Goal: Information Seeking & Learning: Learn about a topic

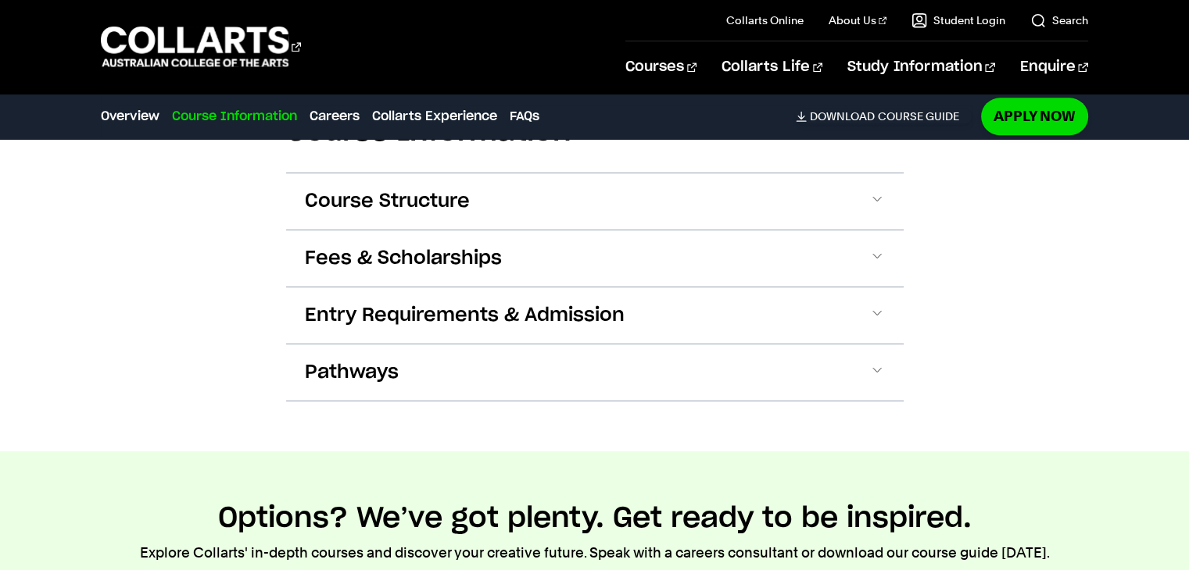
scroll to position [1698, 0]
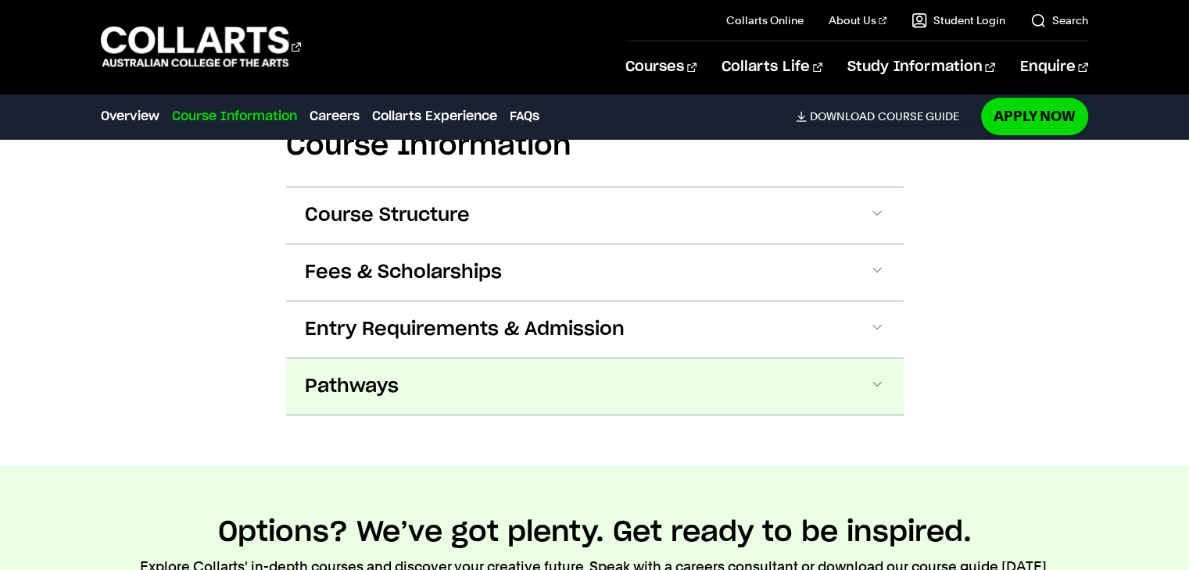
click at [891, 392] on button "Pathways" at bounding box center [594, 387] width 617 height 56
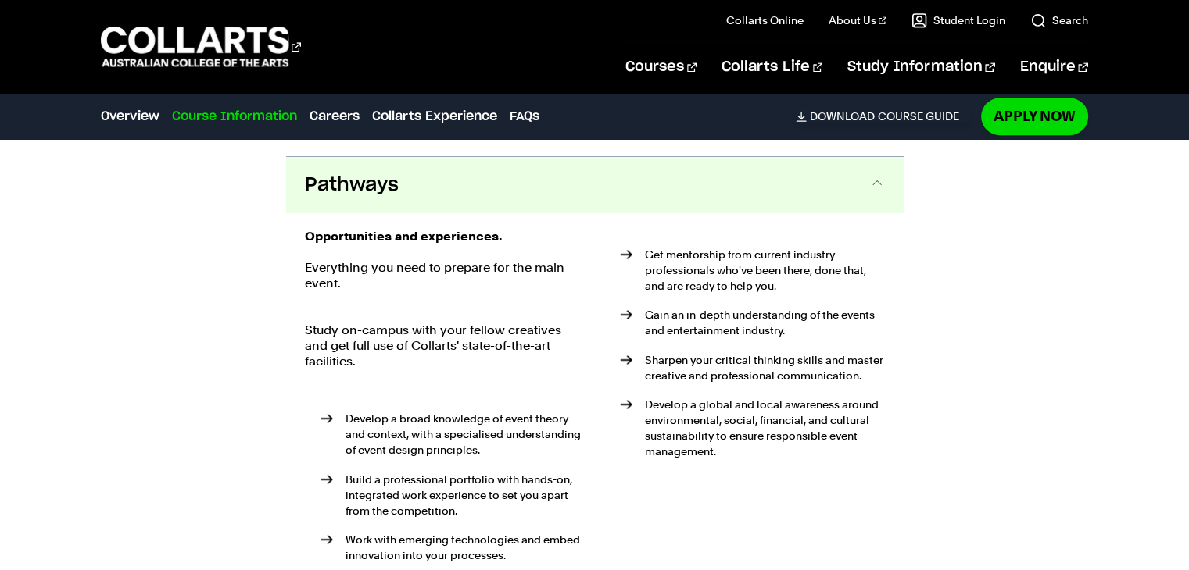
scroll to position [1915, 0]
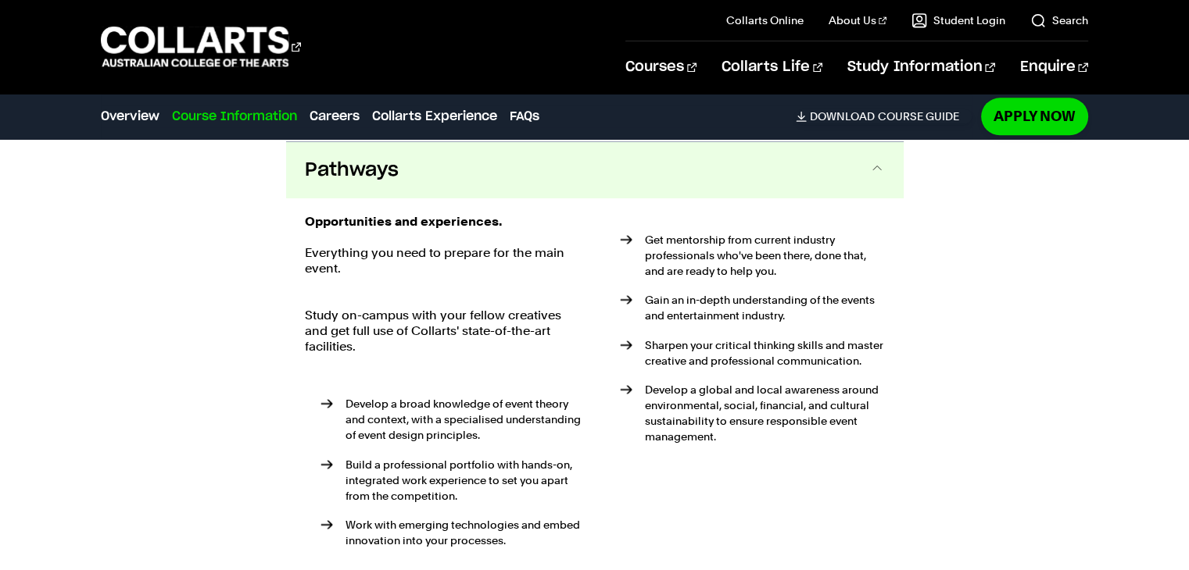
click at [872, 170] on span at bounding box center [877, 170] width 16 height 20
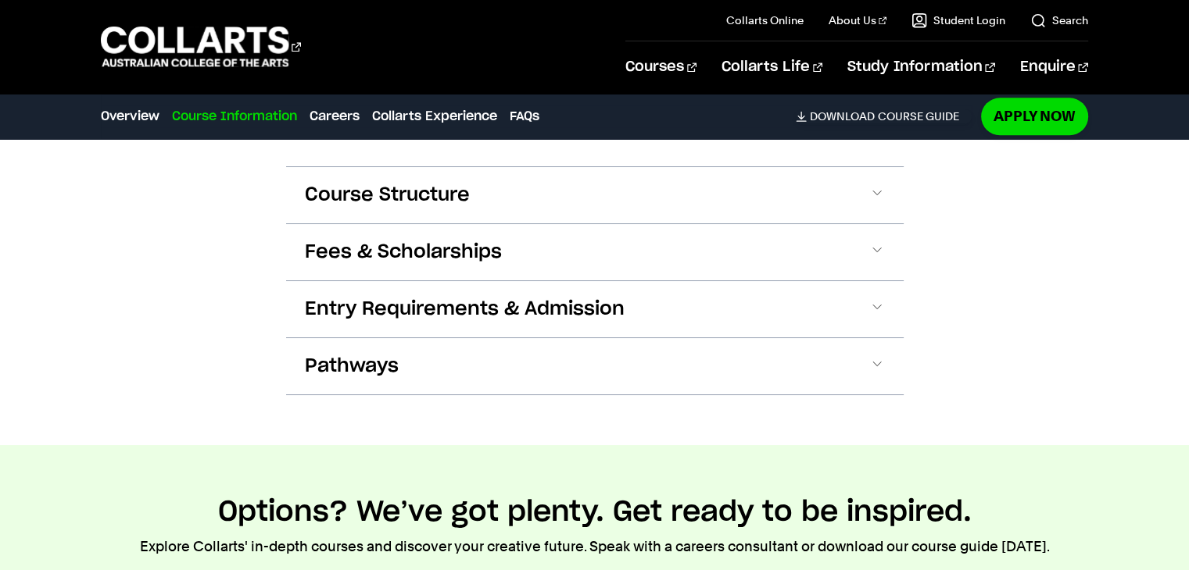
scroll to position [1725, 0]
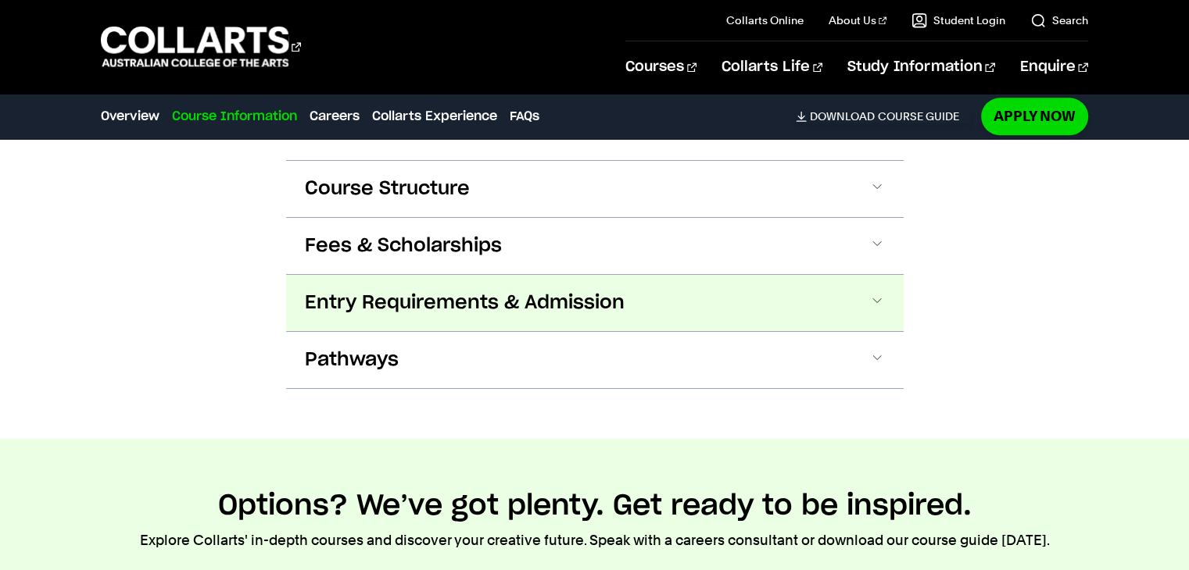
click at [872, 291] on button "Entry Requirements & Admission" at bounding box center [594, 303] width 617 height 56
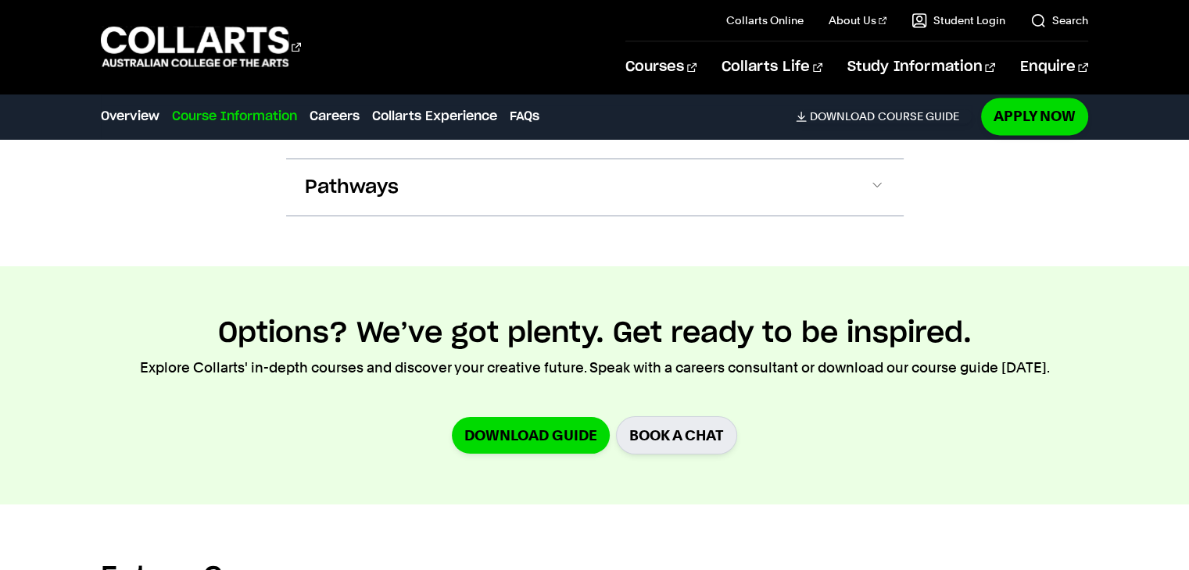
scroll to position [2026, 0]
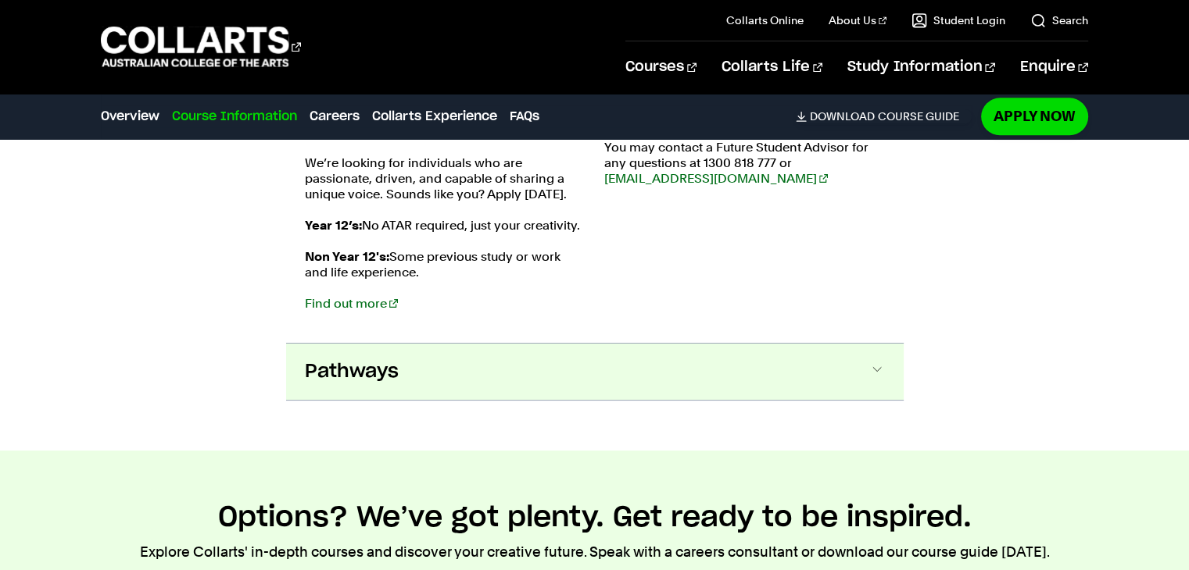
click at [882, 363] on span at bounding box center [877, 372] width 16 height 20
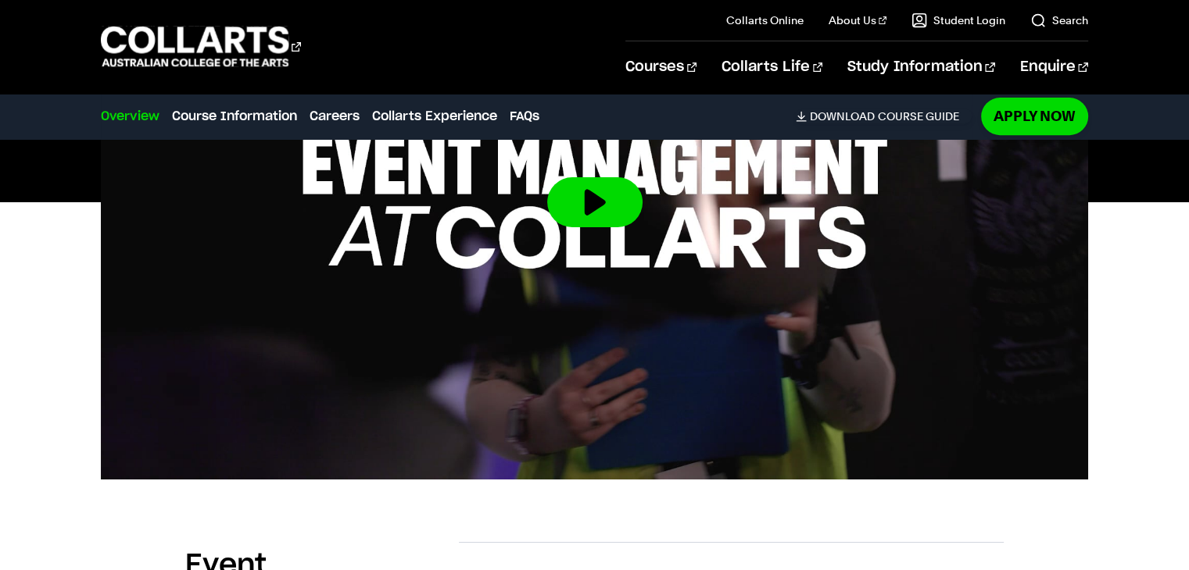
scroll to position [539, 0]
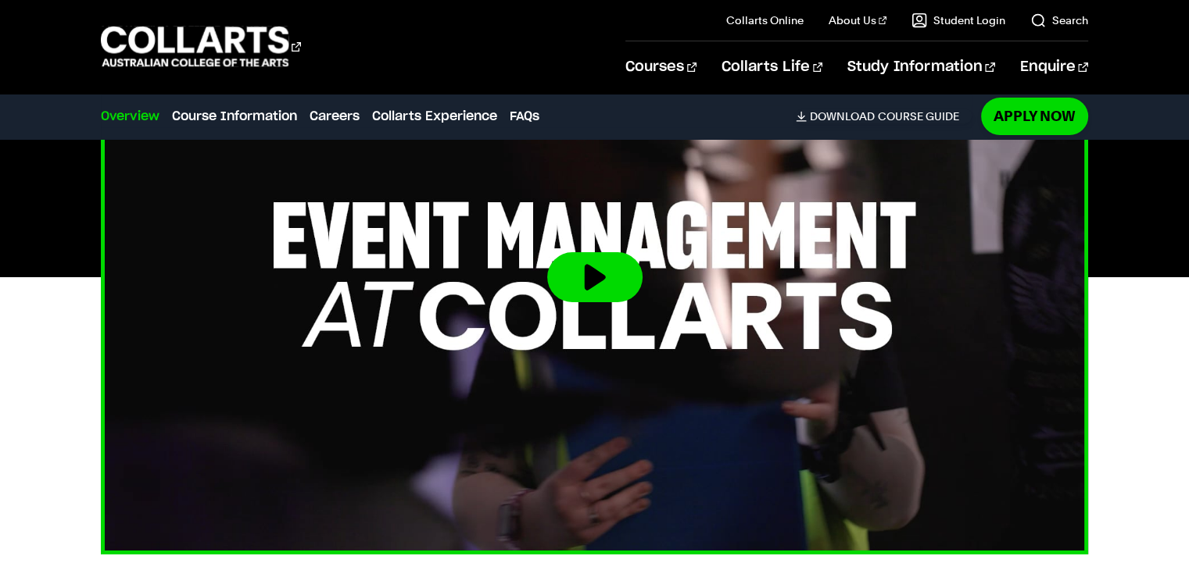
click at [616, 273] on button at bounding box center [594, 277] width 95 height 50
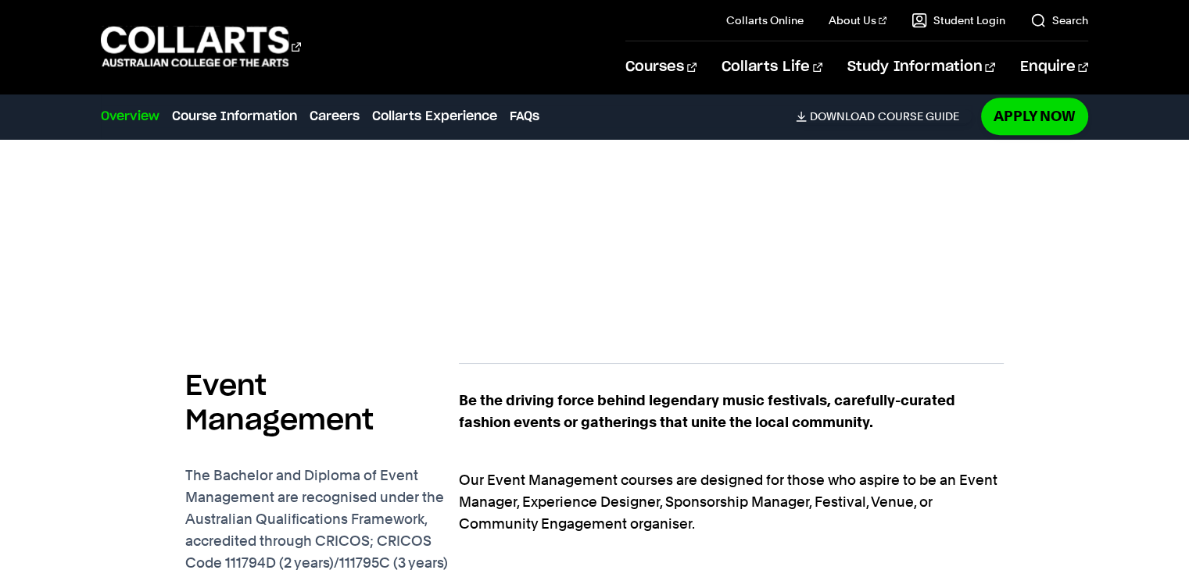
scroll to position [800, 0]
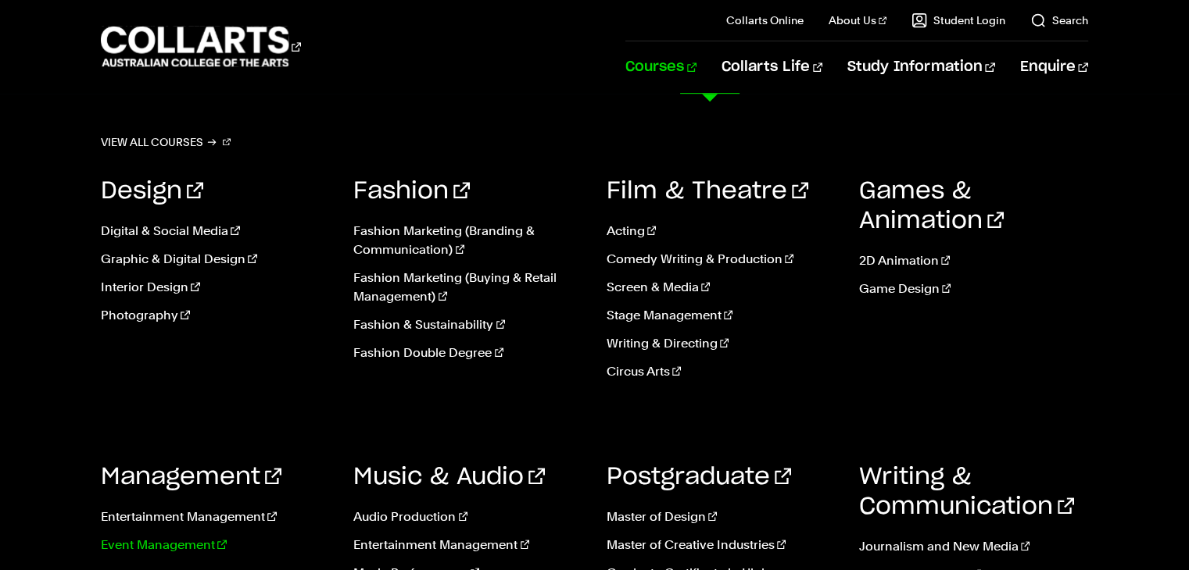
click at [174, 542] on link "Event Management" at bounding box center [215, 545] width 229 height 19
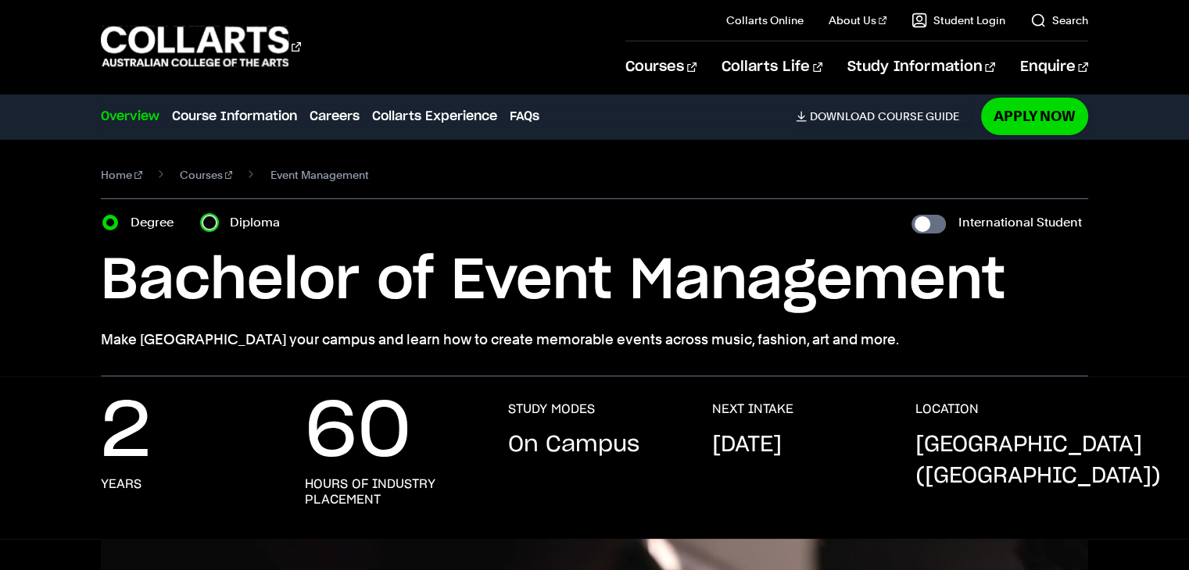
click at [208, 220] on input "Diploma" at bounding box center [210, 223] width 16 height 16
radio input "true"
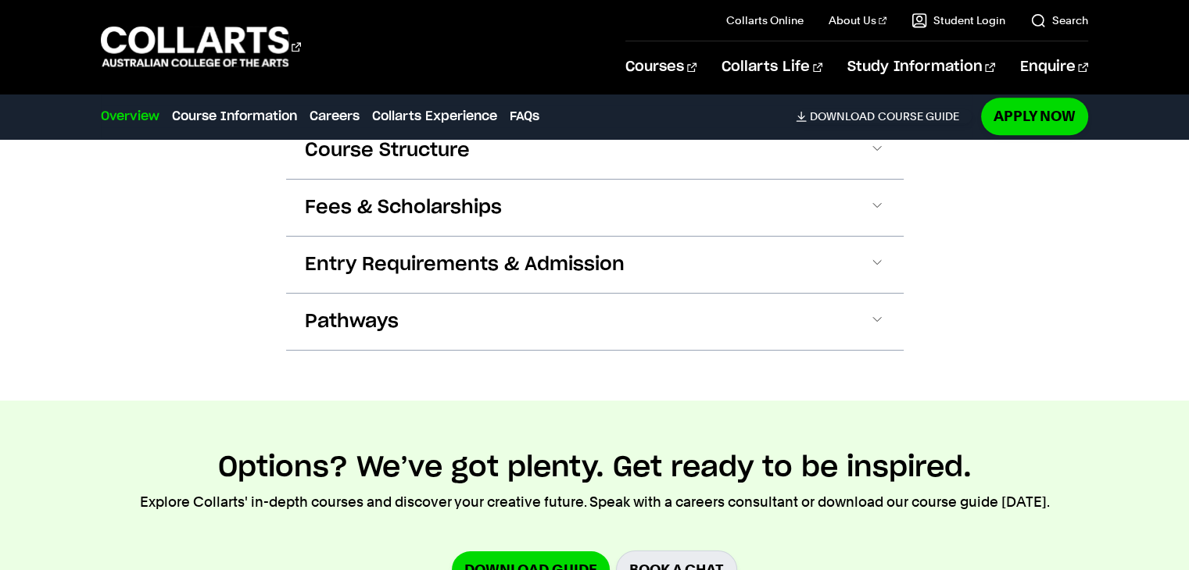
scroll to position [1640, 0]
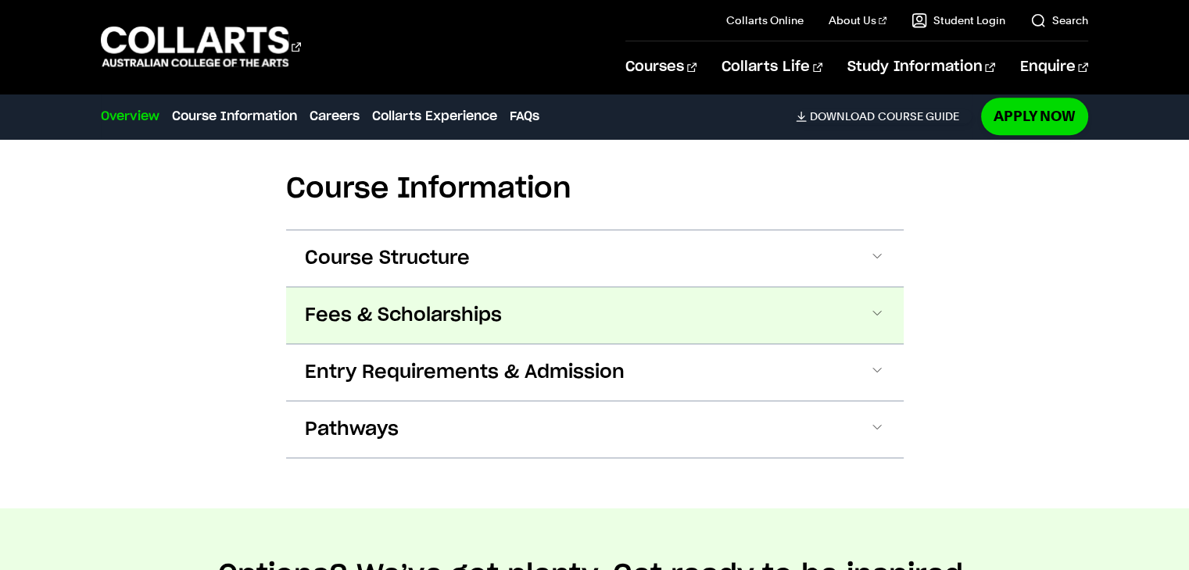
click at [861, 326] on button "Fees & Scholarships" at bounding box center [594, 316] width 617 height 56
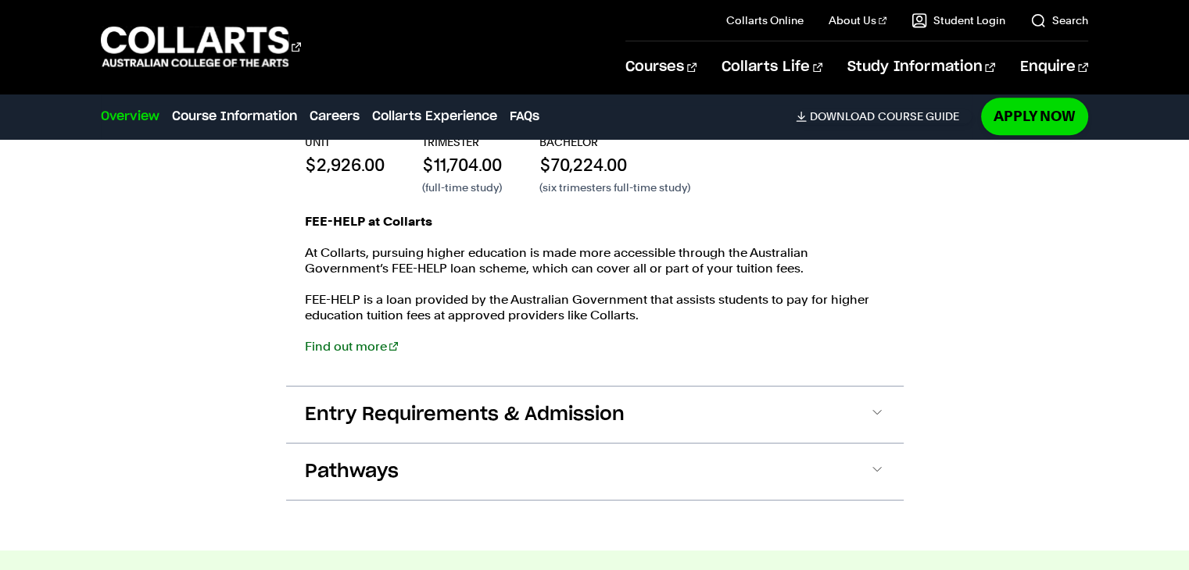
scroll to position [1969, 0]
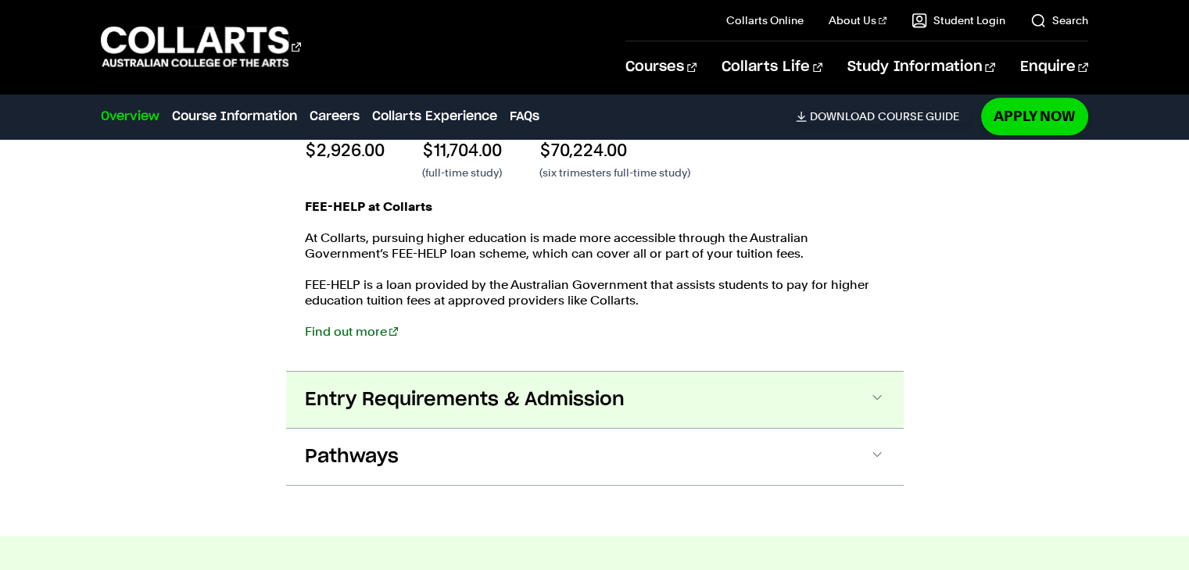
click at [874, 398] on span at bounding box center [877, 400] width 16 height 20
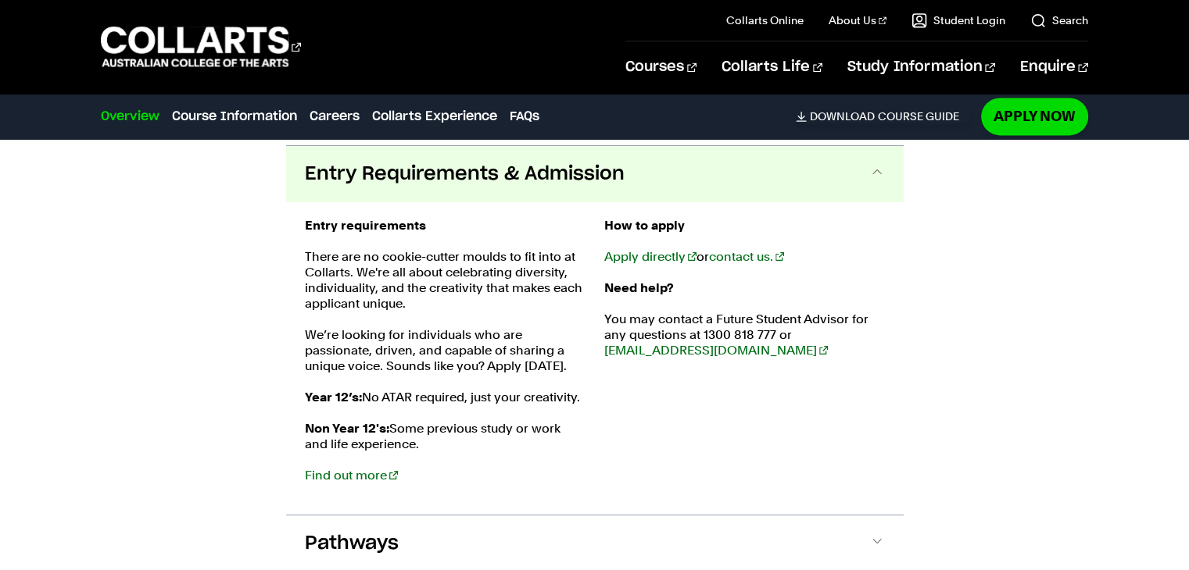
scroll to position [2198, 0]
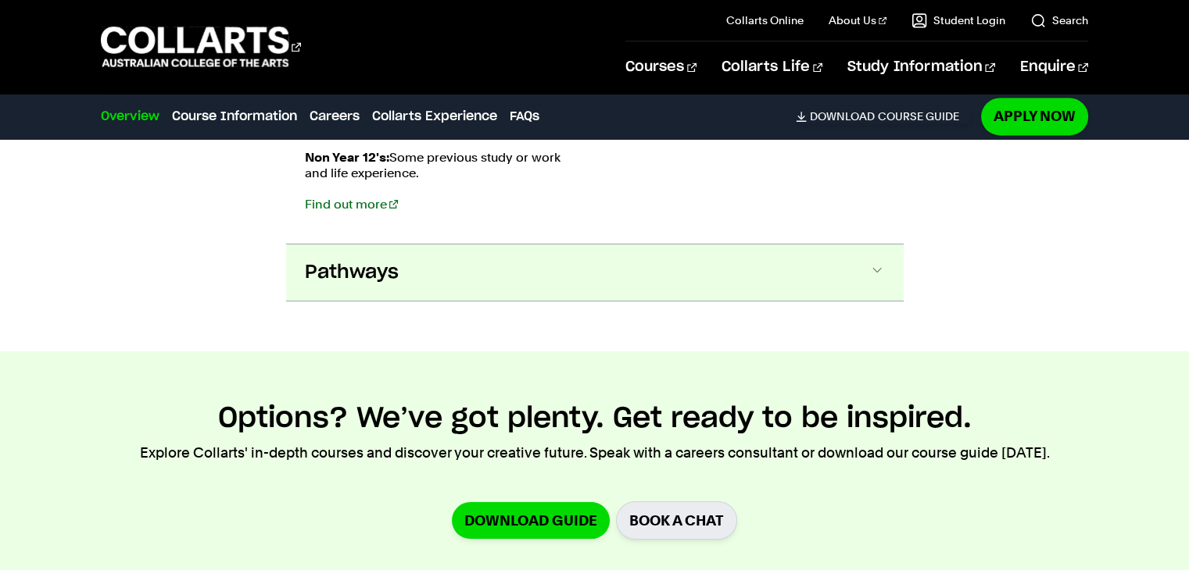
click at [879, 263] on span at bounding box center [877, 273] width 16 height 20
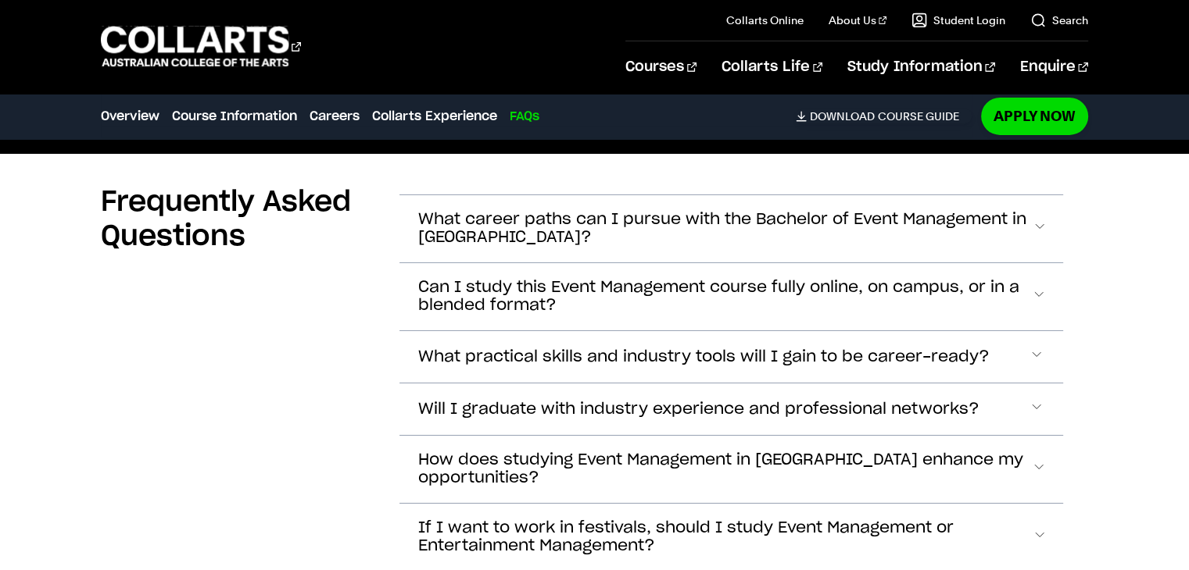
scroll to position [5273, 0]
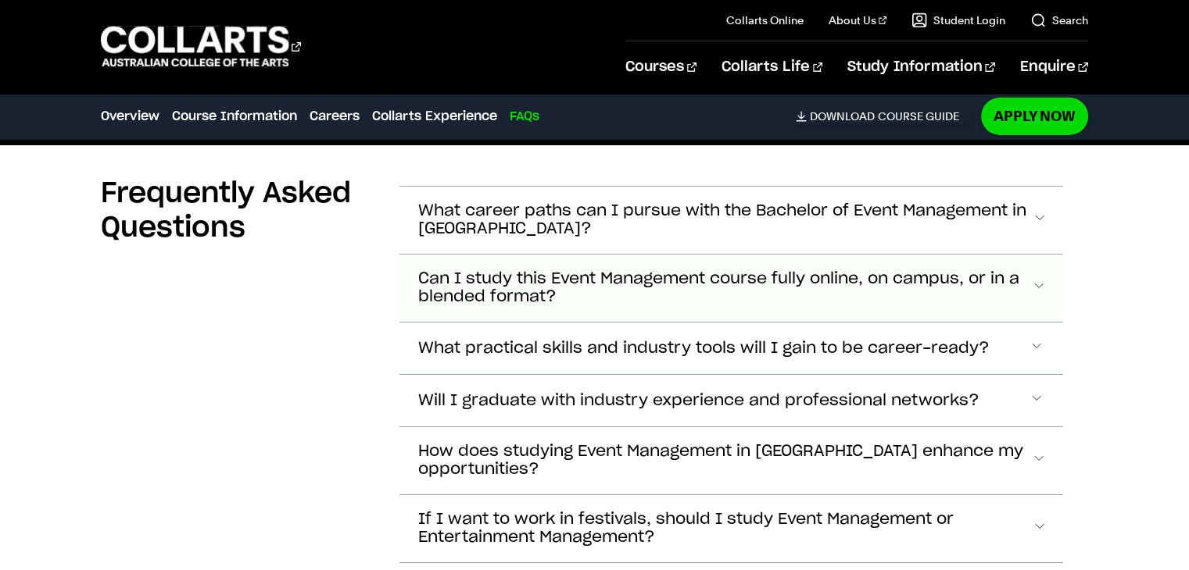
click at [783, 292] on span "Can I study this Event Management course fully online, on campus, or in a blend…" at bounding box center [724, 288] width 613 height 36
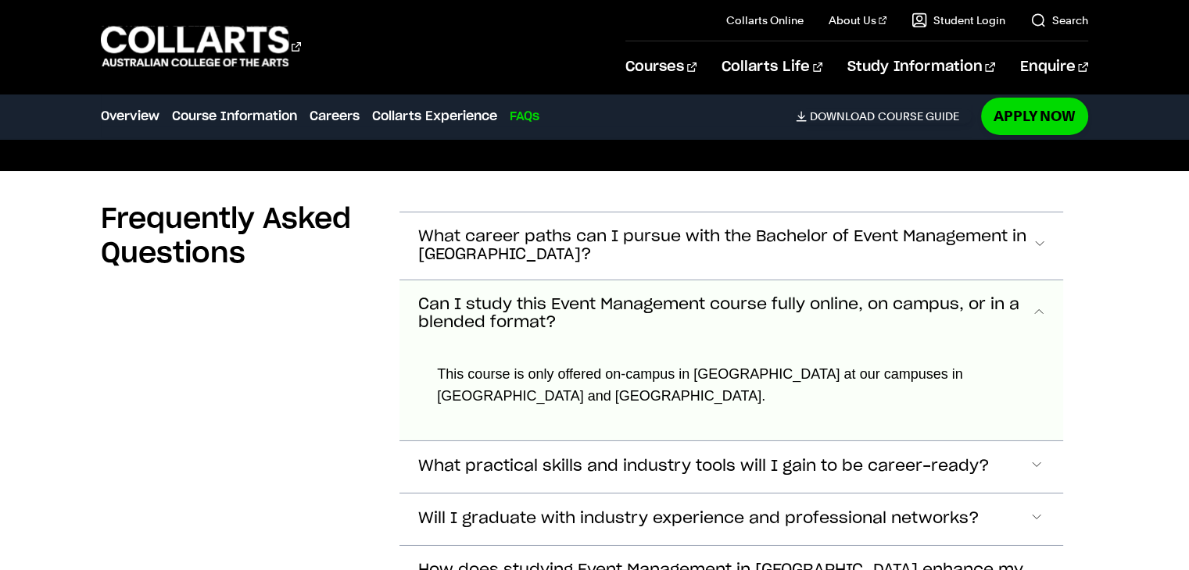
scroll to position [5232, 0]
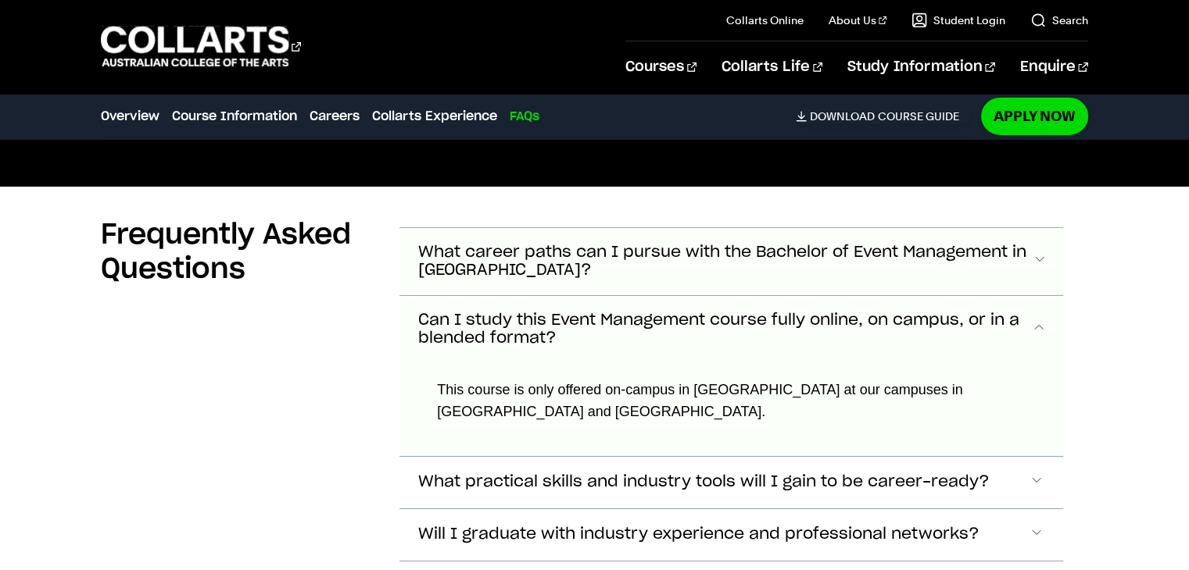
click at [1000, 271] on span "What career paths can I pursue with the Bachelor of Event Management in [GEOGRA…" at bounding box center [724, 262] width 613 height 36
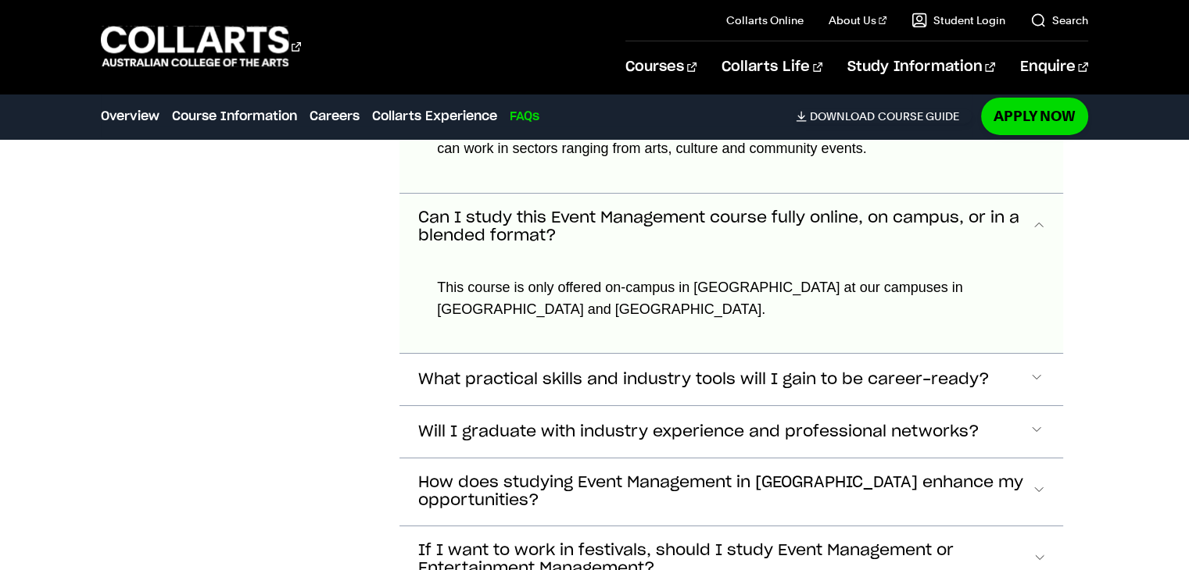
scroll to position [5488, 0]
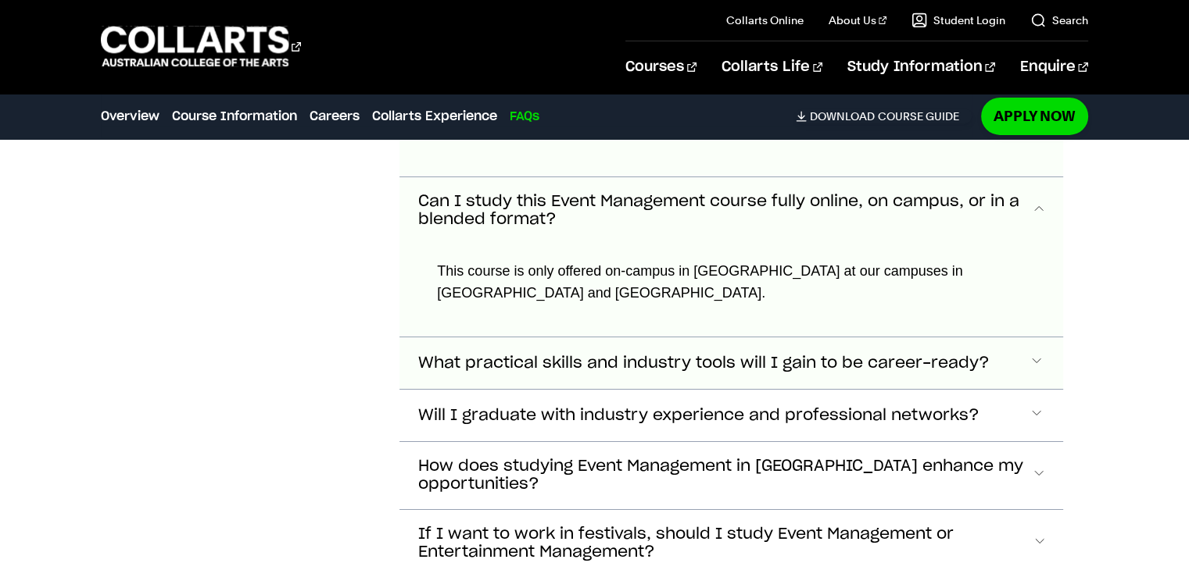
click at [982, 370] on span "What practical skills and industry tools will I gain to be career-ready?" at bounding box center [703, 364] width 571 height 18
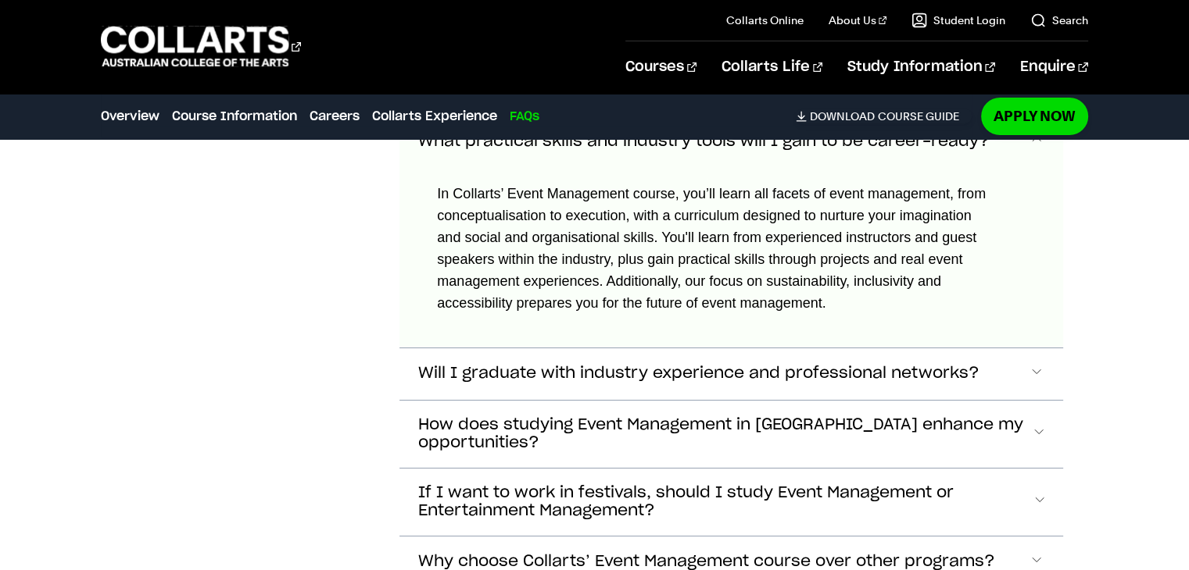
scroll to position [5735, 0]
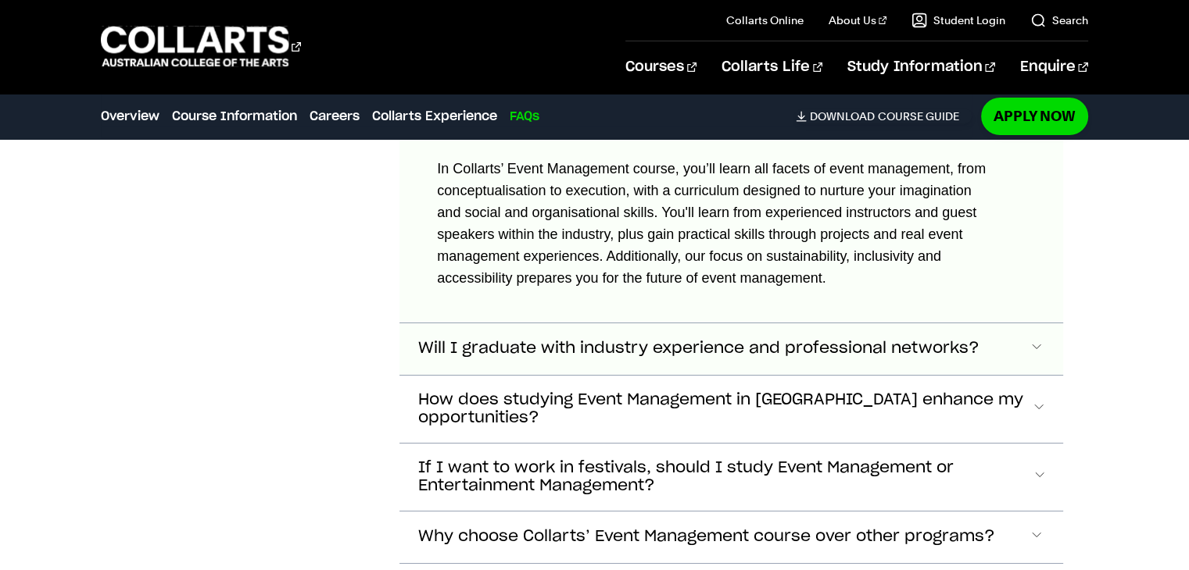
click at [1019, 345] on button "Will I graduate with industry experience and professional networks?" at bounding box center [730, 350] width 663 height 52
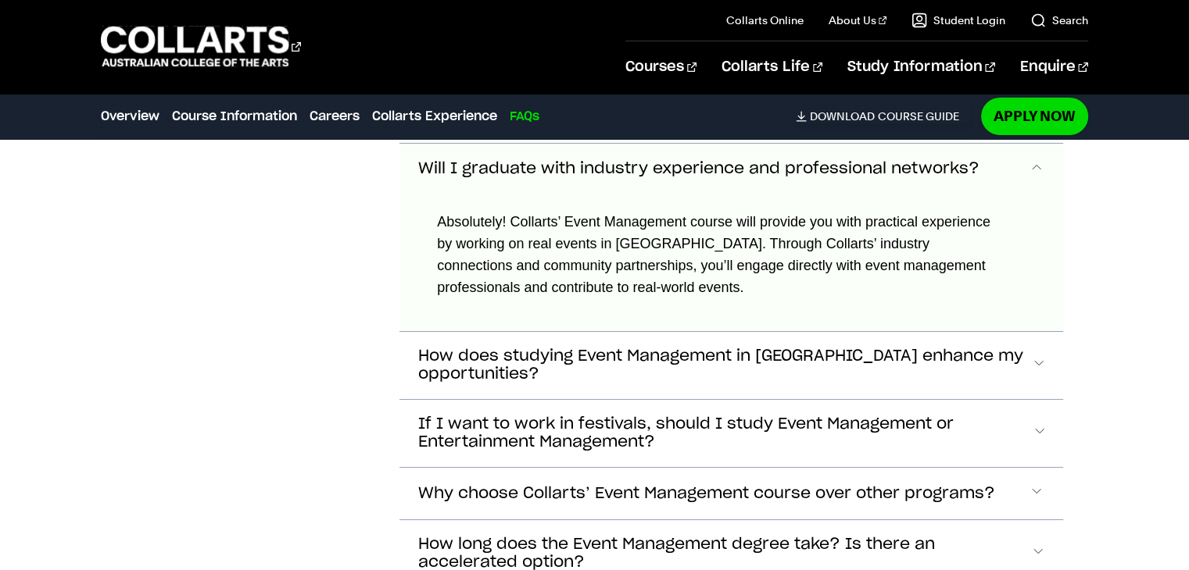
scroll to position [5921, 0]
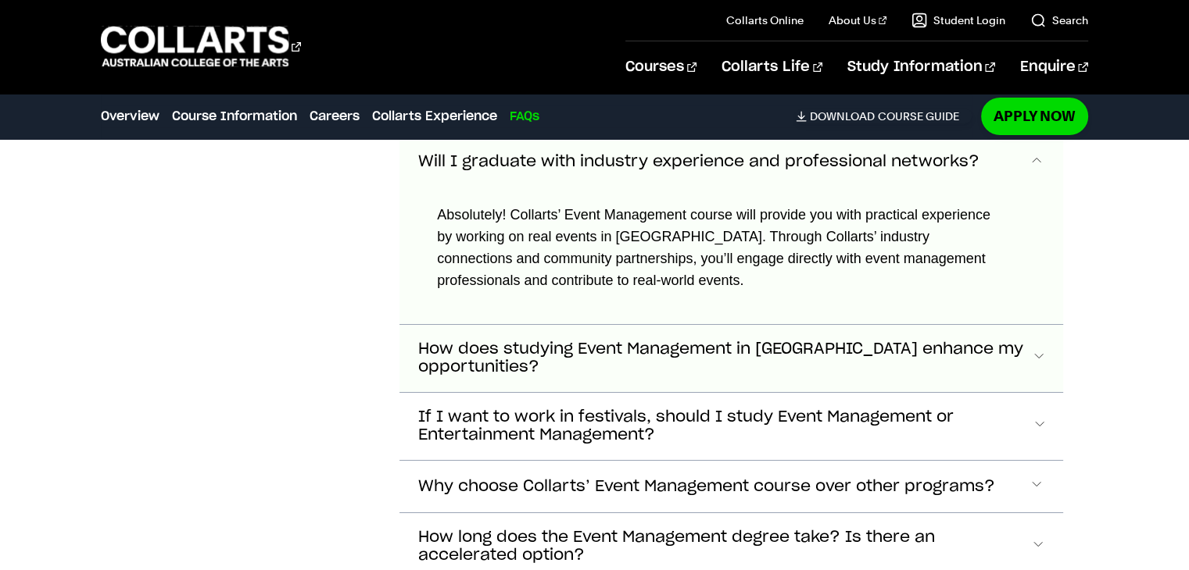
click at [1024, 357] on span "How does studying Event Management in [GEOGRAPHIC_DATA] enhance my opportunitie…" at bounding box center [724, 359] width 613 height 36
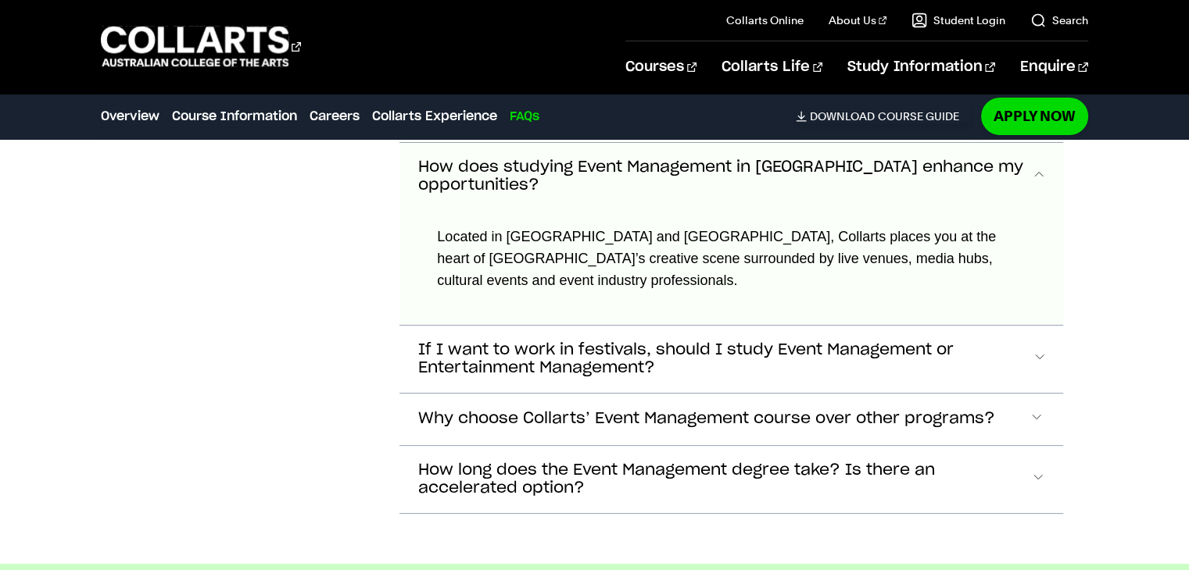
scroll to position [6111, 0]
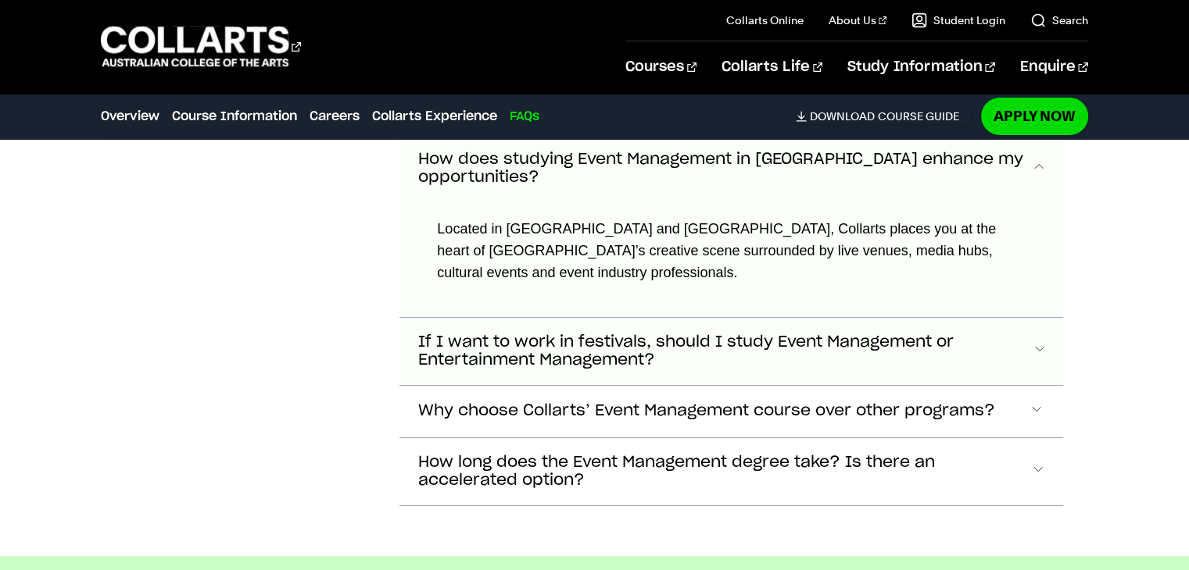
click at [1038, 345] on button "If I want to work in festivals, should I study Event Management or Entertainmen…" at bounding box center [730, 351] width 663 height 67
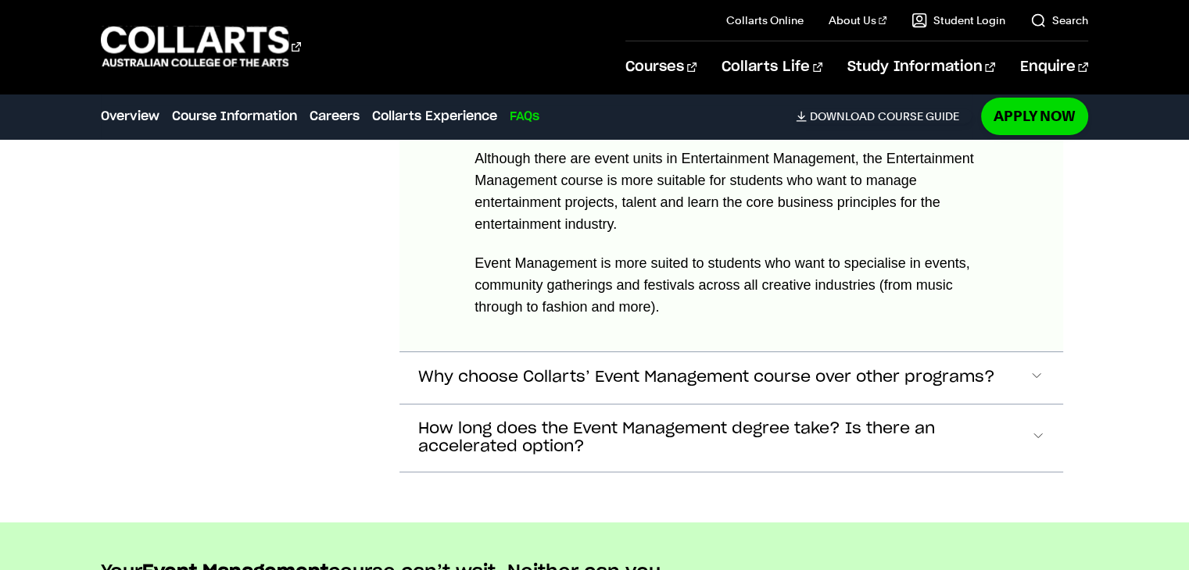
scroll to position [6382, 0]
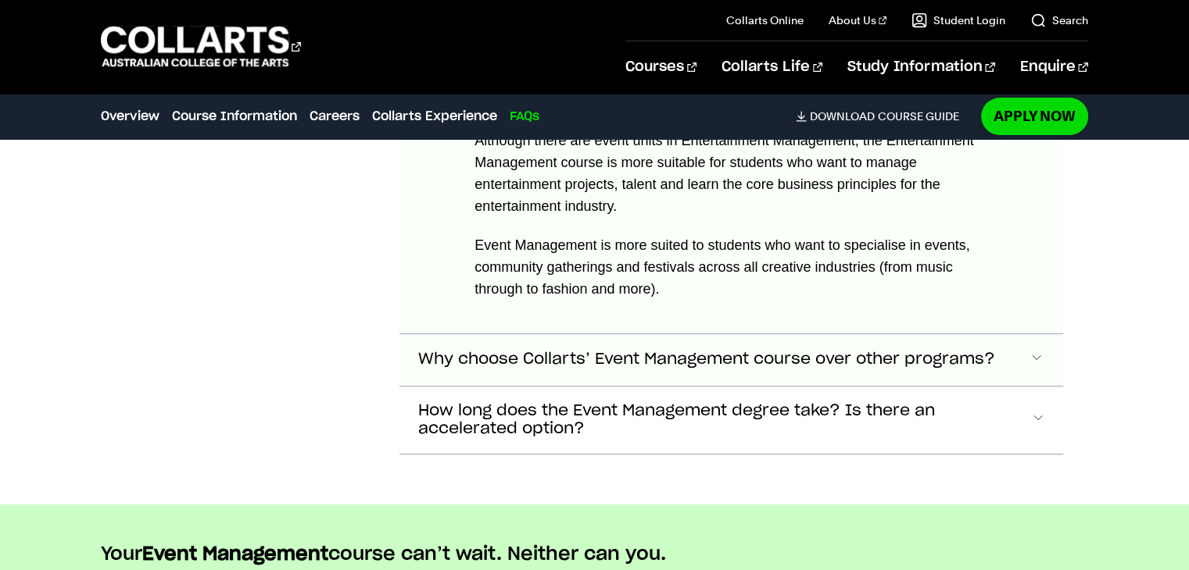
click at [999, 367] on button "Why choose Collarts’ Event Management course over other programs?" at bounding box center [730, 360] width 663 height 52
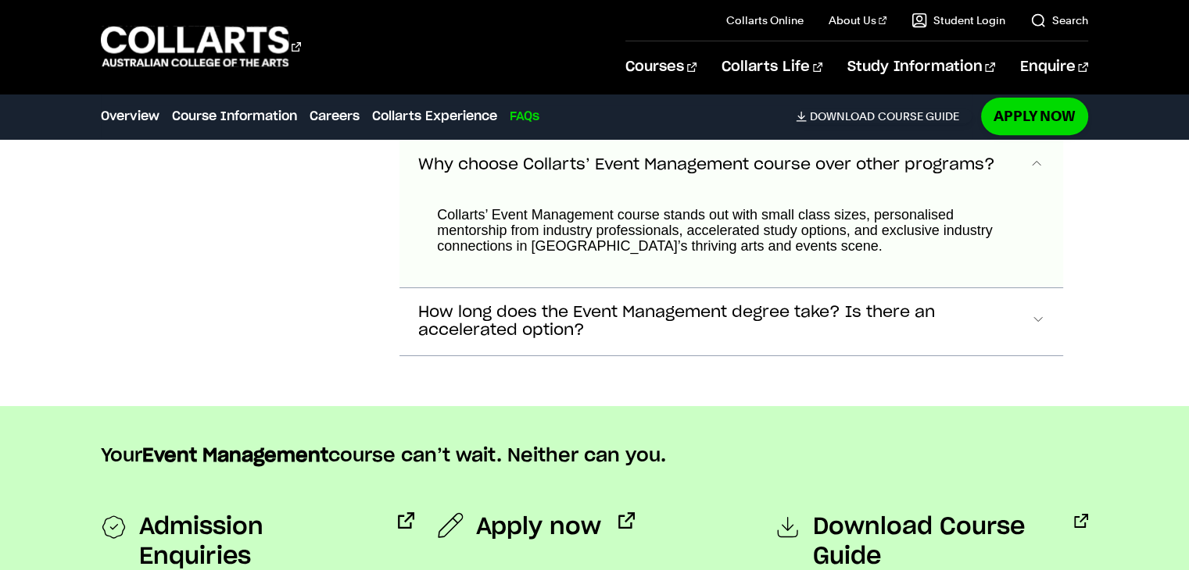
scroll to position [6587, 0]
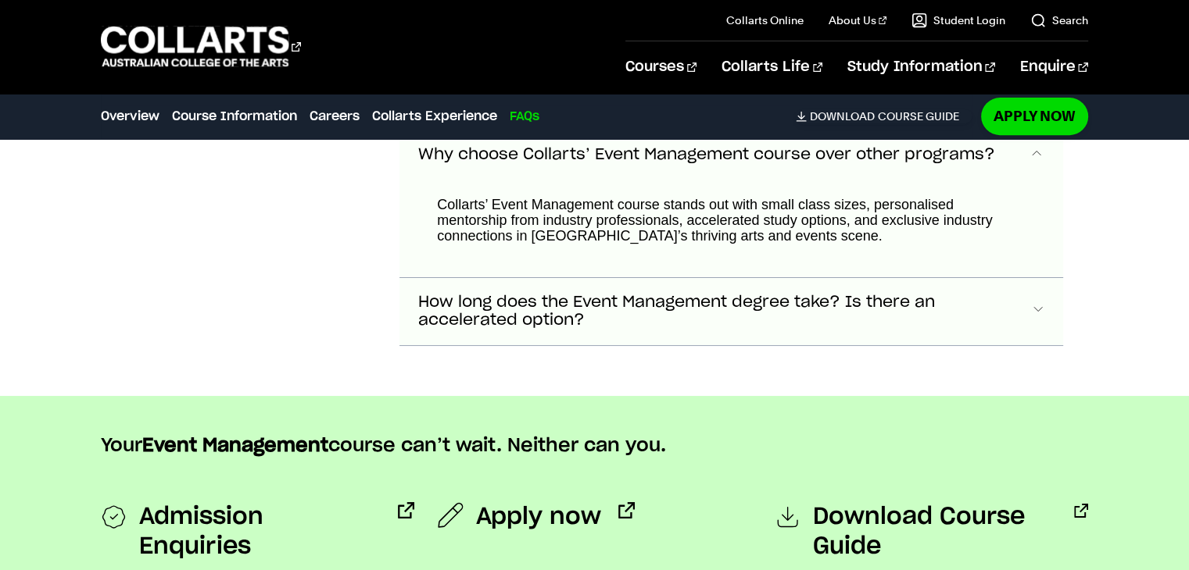
click at [867, 320] on span "How long does the Event Management degree take? Is there an accelerated option?" at bounding box center [724, 312] width 612 height 36
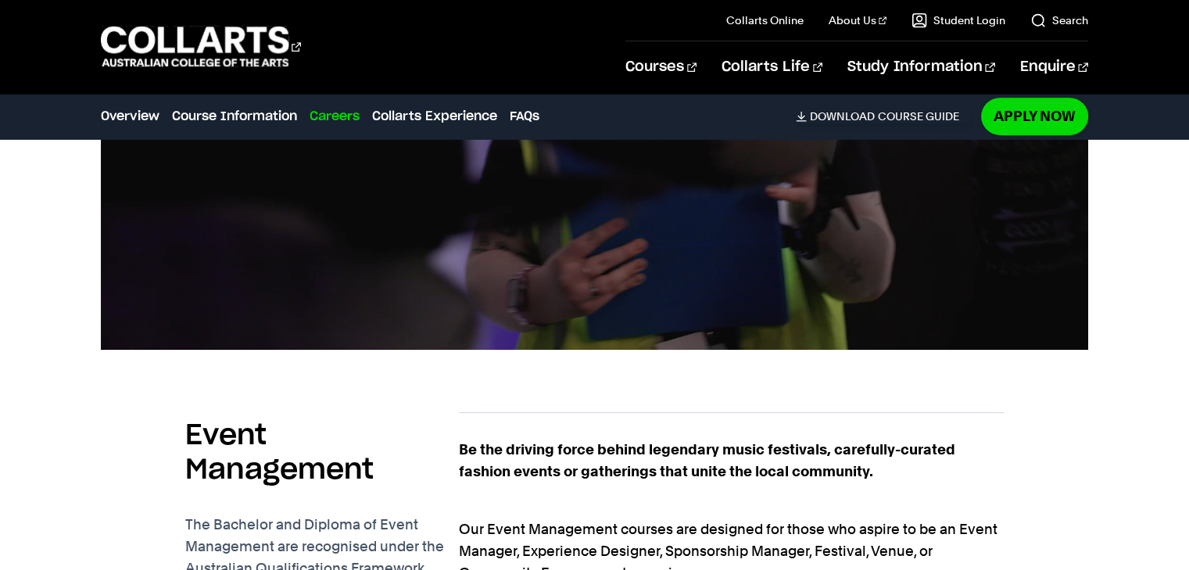
scroll to position [0, 0]
